Goal: Navigation & Orientation: Find specific page/section

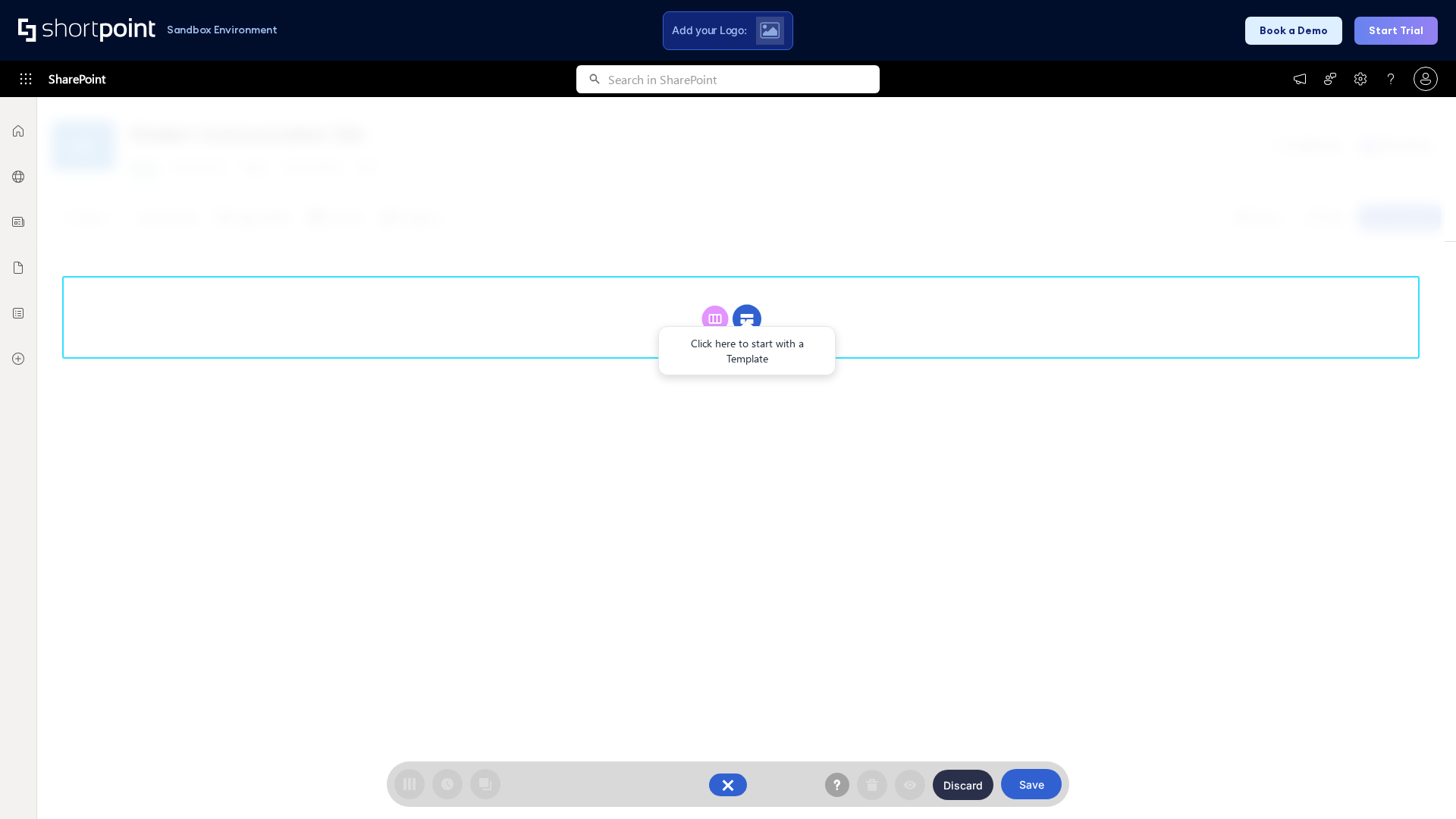
click at [747, 305] on circle at bounding box center [748, 320] width 29 height 29
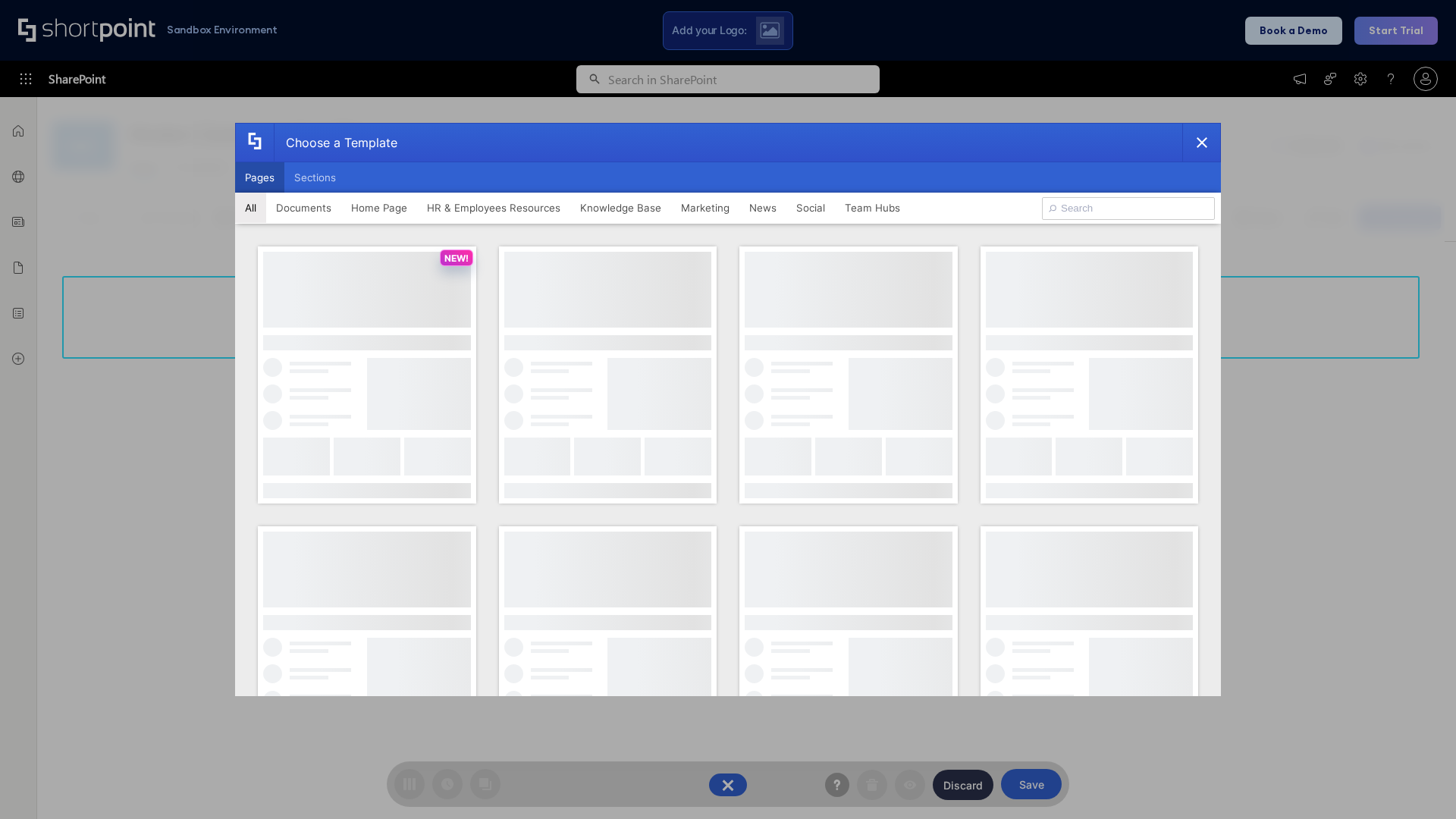
scroll to position [207, 0]
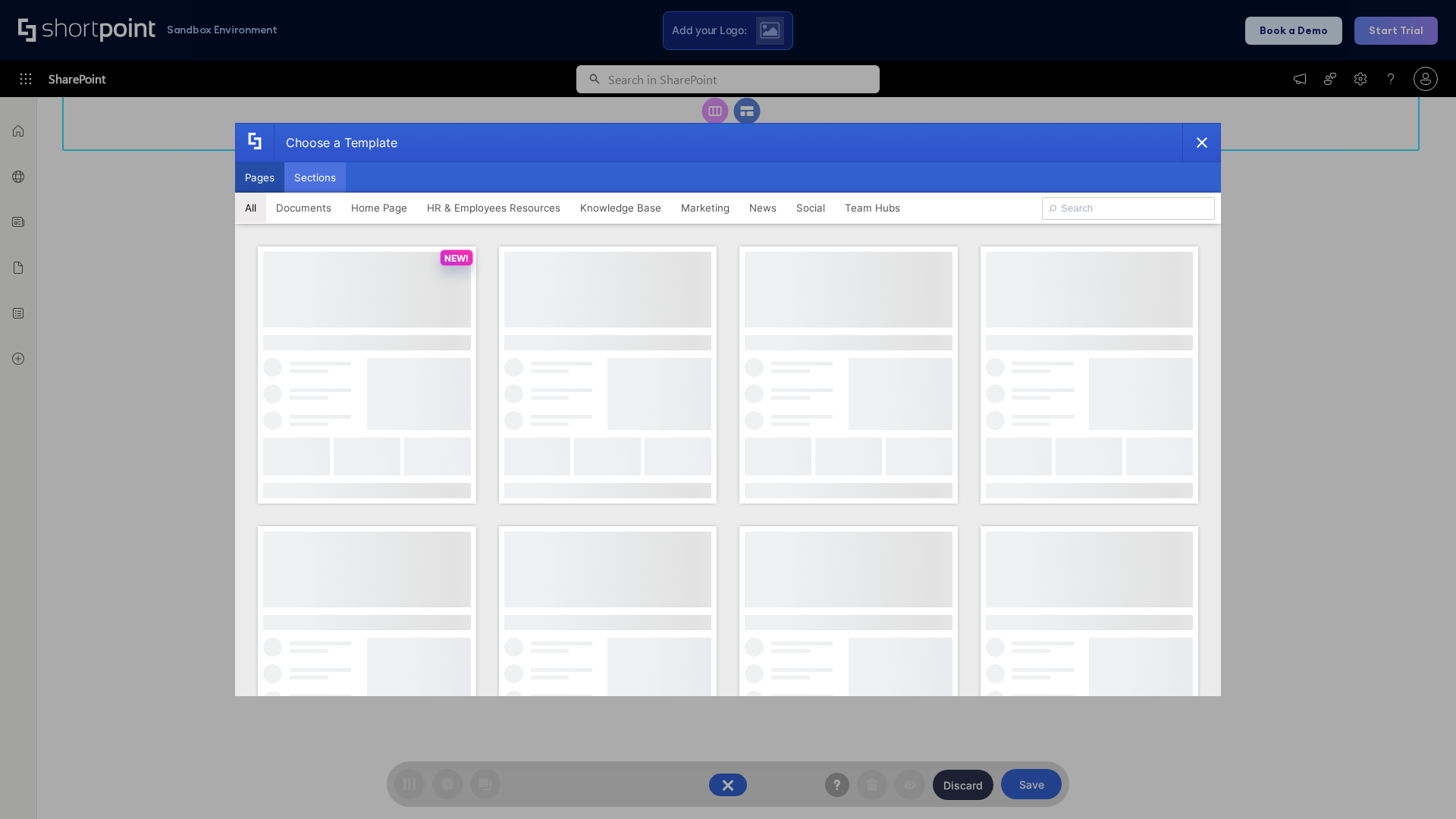
click at [315, 177] on button "Sections" at bounding box center [315, 177] width 61 height 30
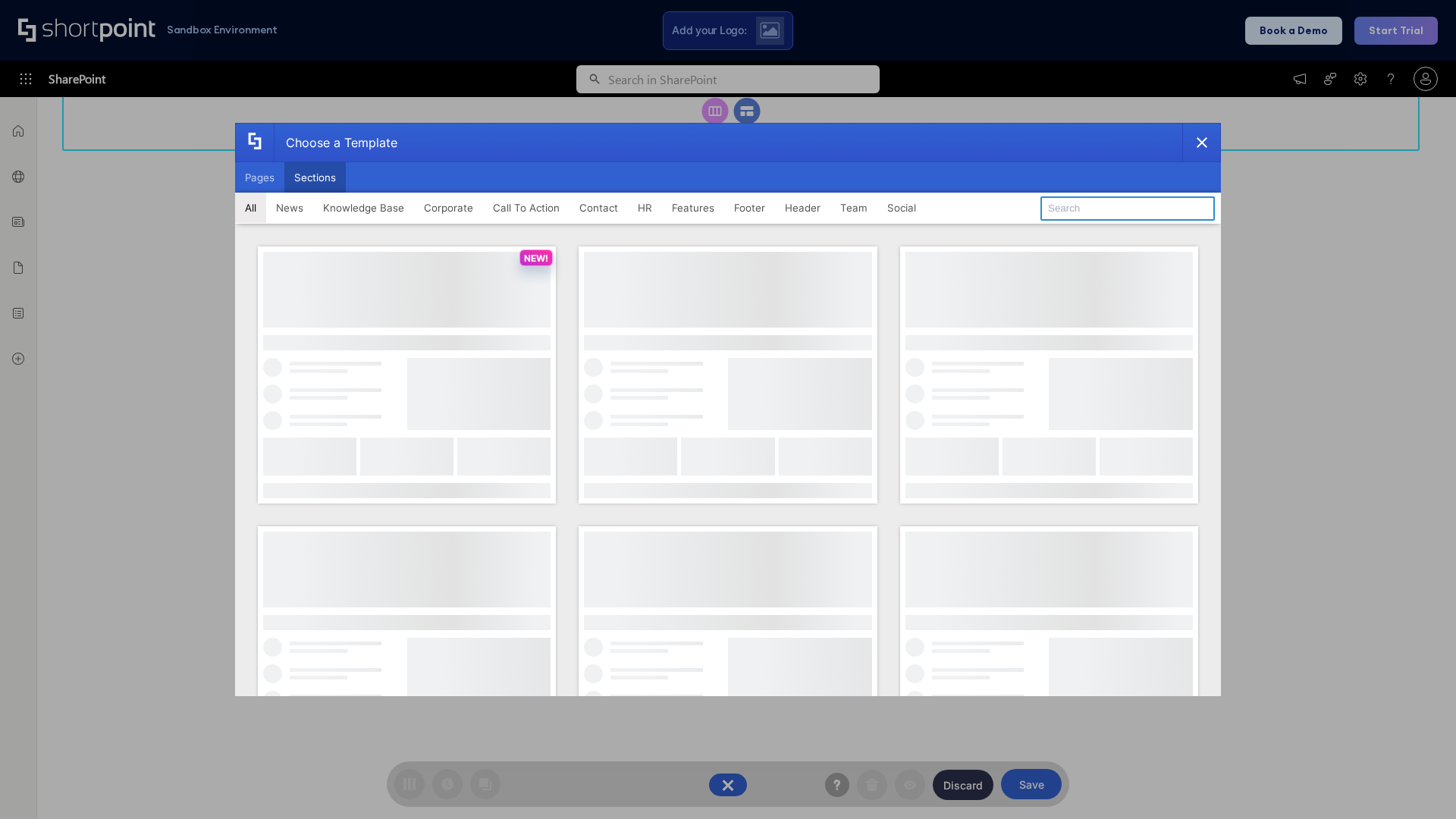
type input "Footer 6"
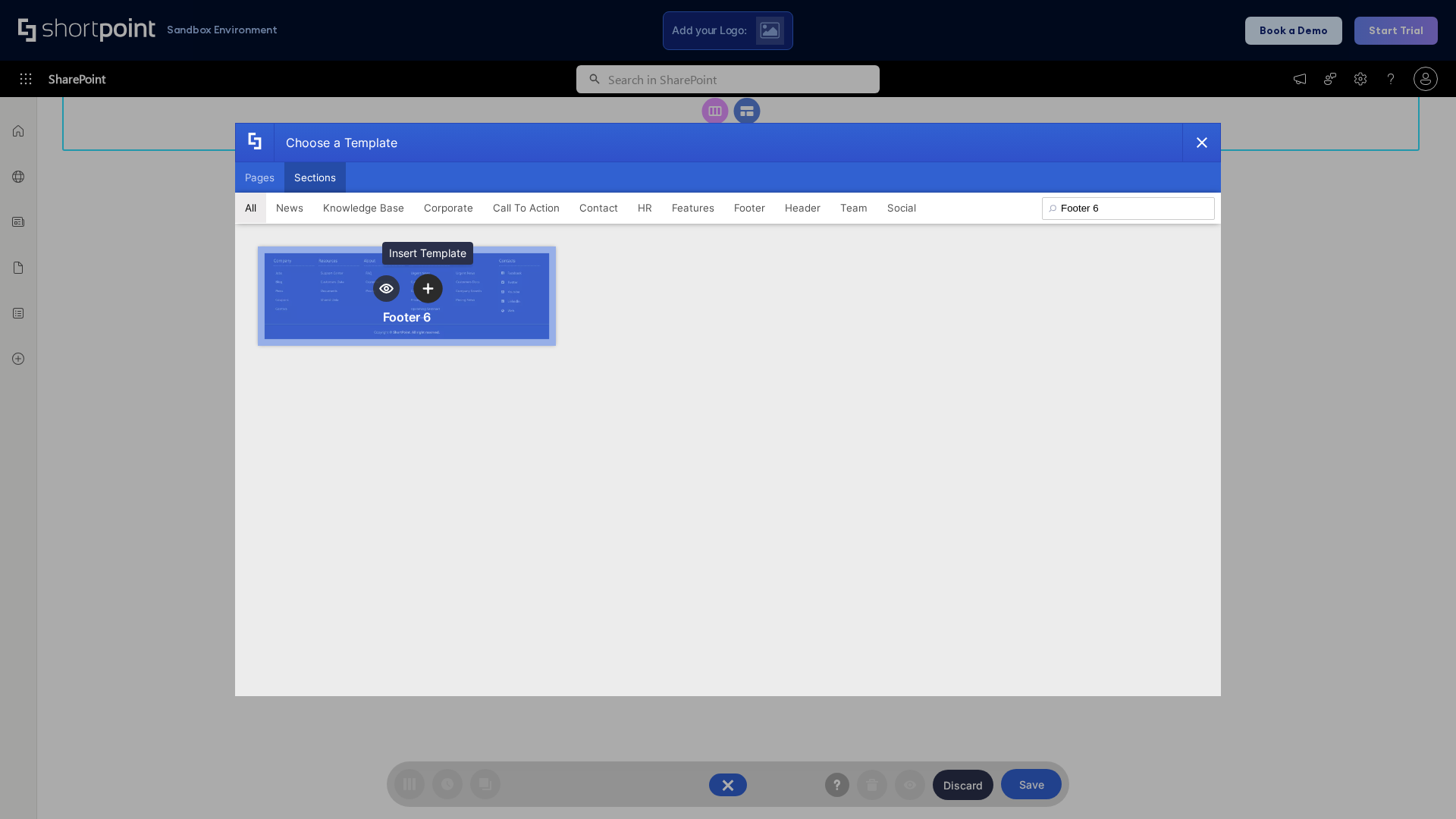
click at [428, 288] on icon "template selector" at bounding box center [428, 288] width 11 height 11
